Goal: Task Accomplishment & Management: Use online tool/utility

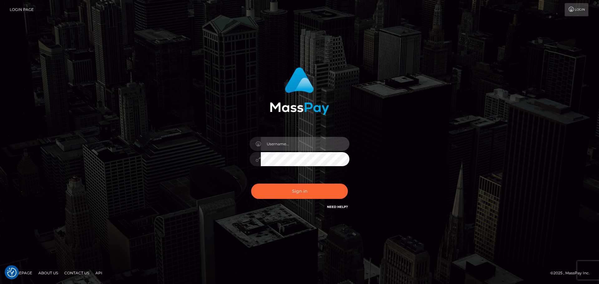
click at [321, 149] on input "text" at bounding box center [305, 144] width 89 height 14
type input "dawson.throne"
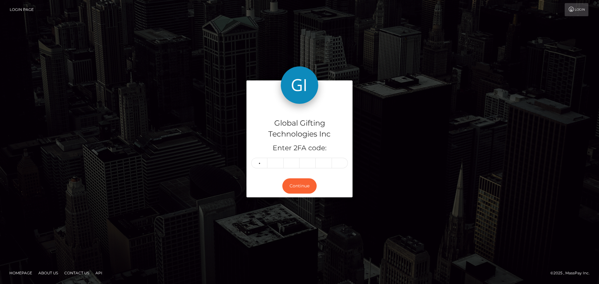
type input "1"
type input "8"
type input "1"
type input "9"
type input "6"
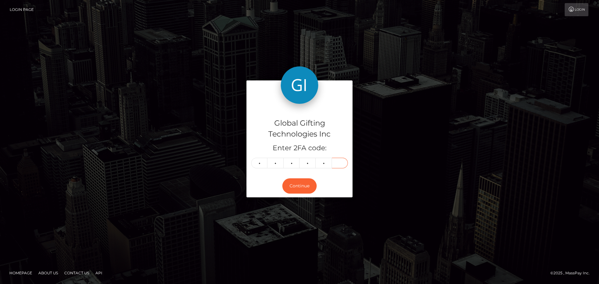
type input "4"
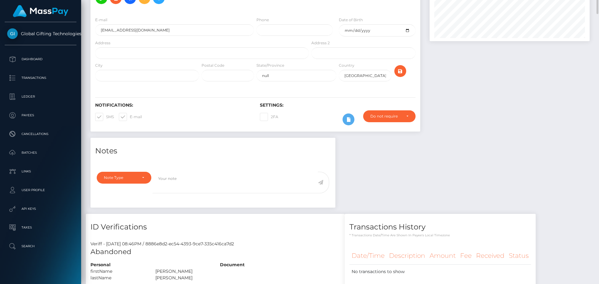
scroll to position [4, 0]
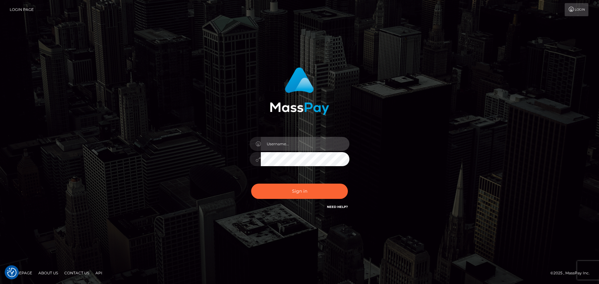
click at [300, 148] on input "text" at bounding box center [305, 144] width 89 height 14
type input "dawson.throne"
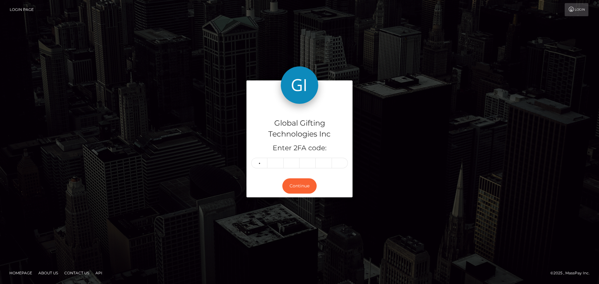
type input "0"
type input "1"
type input "0"
type input "9"
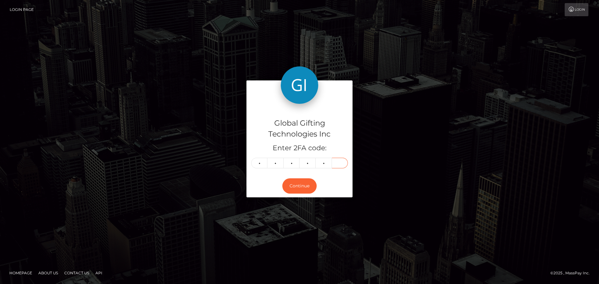
type input "2"
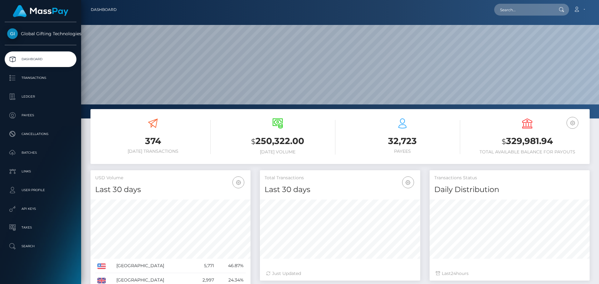
scroll to position [111, 160]
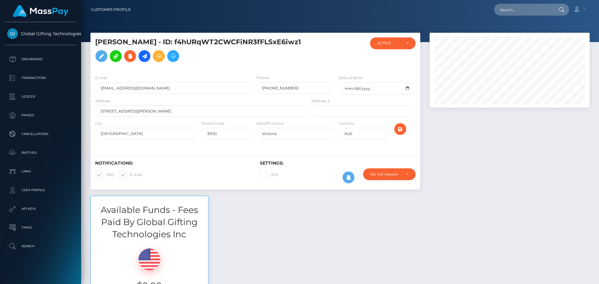
scroll to position [75, 160]
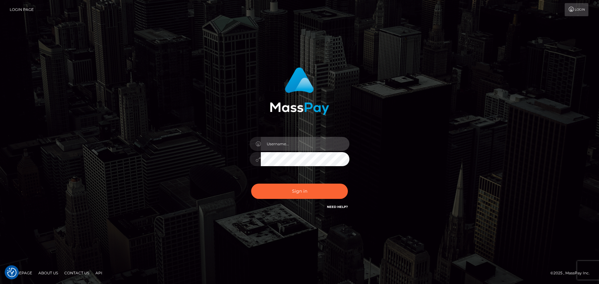
click at [279, 150] on input "text" at bounding box center [305, 144] width 89 height 14
type input "dawson.throne"
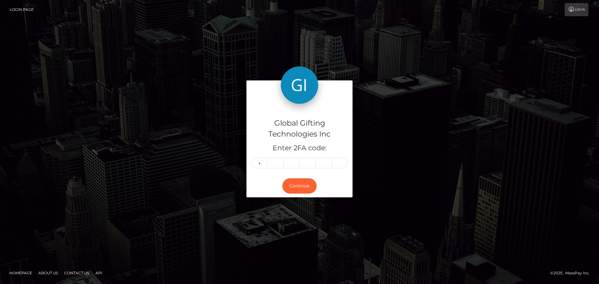
type input "9"
type input "2"
type input "0"
type input "8"
type input "2"
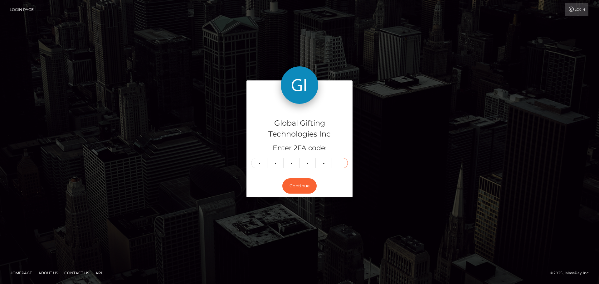
type input "8"
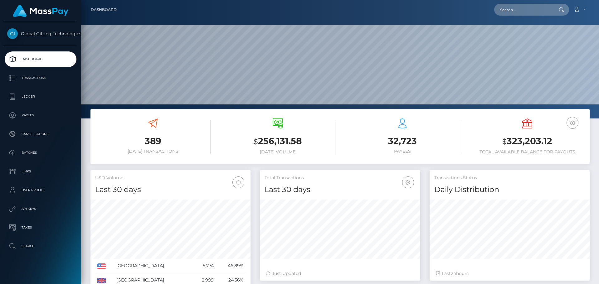
scroll to position [111, 160]
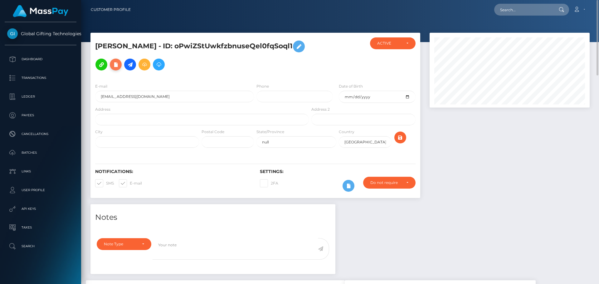
click at [120, 61] on icon at bounding box center [115, 65] width 7 height 8
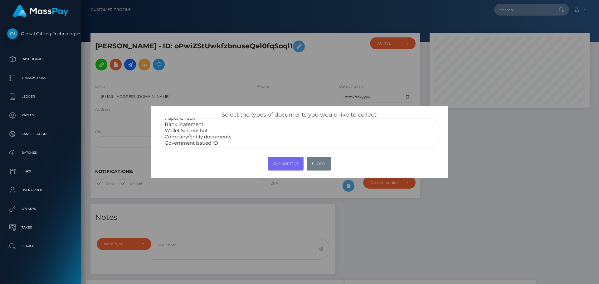
scroll to position [12, 0]
select select "Miscellaneous"
click at [188, 143] on option "Miscellaneous" at bounding box center [299, 142] width 271 height 6
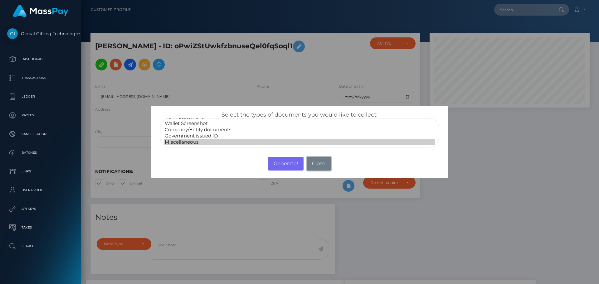
drag, startPoint x: 322, startPoint y: 163, endPoint x: 346, endPoint y: 173, distance: 26.0
click at [321, 163] on button "Close" at bounding box center [319, 164] width 24 height 14
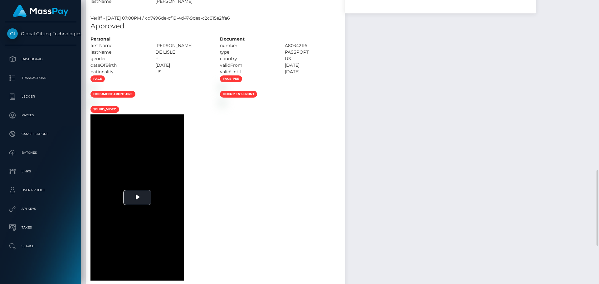
scroll to position [406, 0]
